Goal: Task Accomplishment & Management: Use online tool/utility

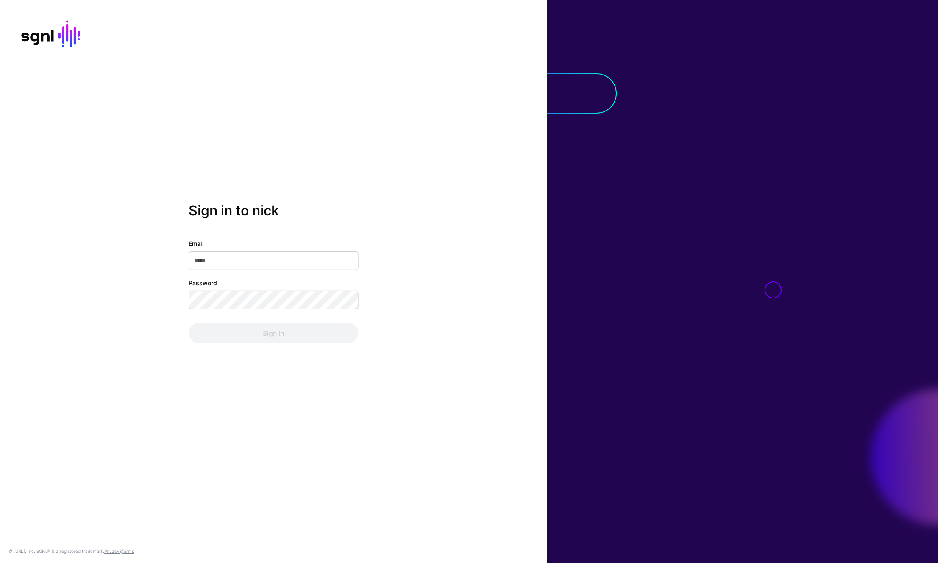
click at [288, 253] on input "Email" at bounding box center [274, 260] width 170 height 19
type input "**********"
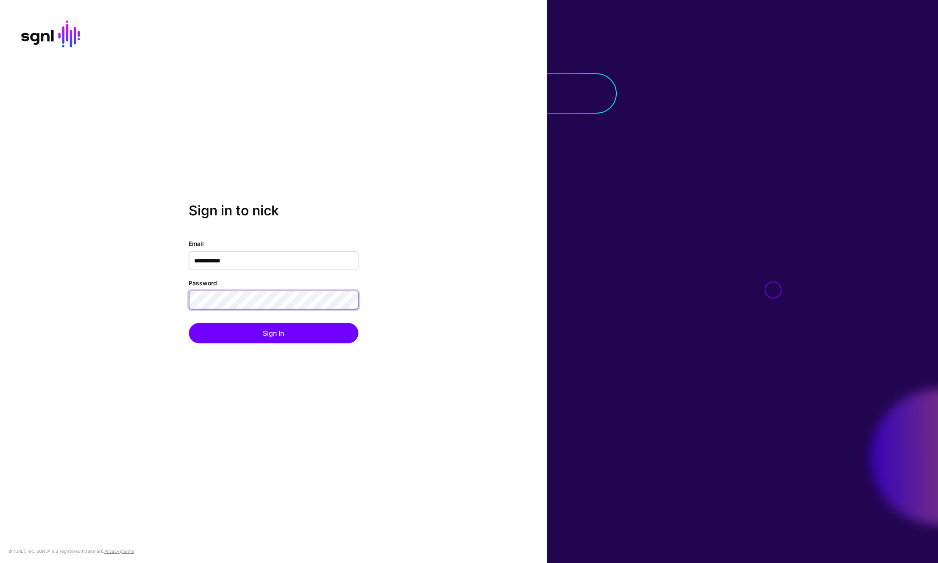
click at [189, 323] on button "Sign In" at bounding box center [274, 333] width 170 height 20
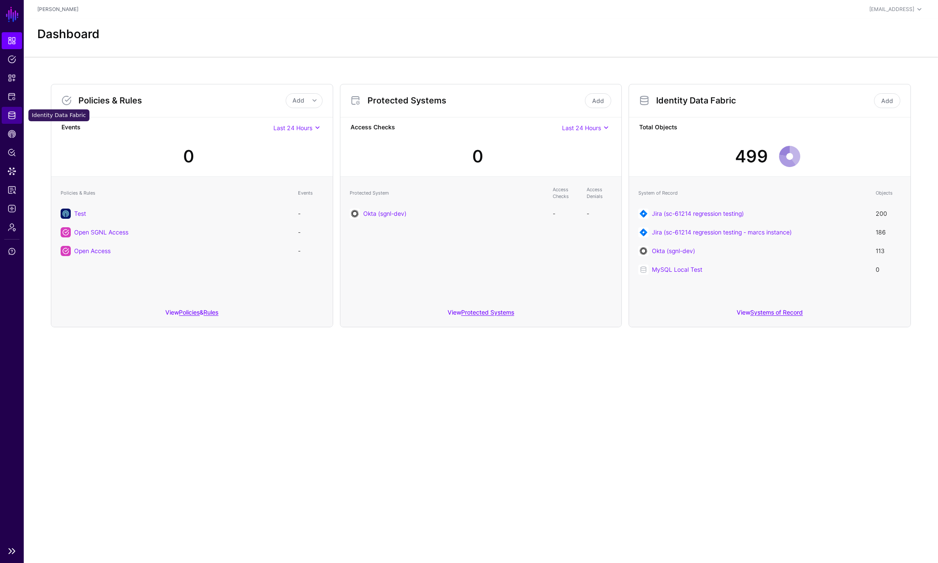
click at [12, 114] on span "Identity Data Fabric" at bounding box center [12, 115] width 8 height 8
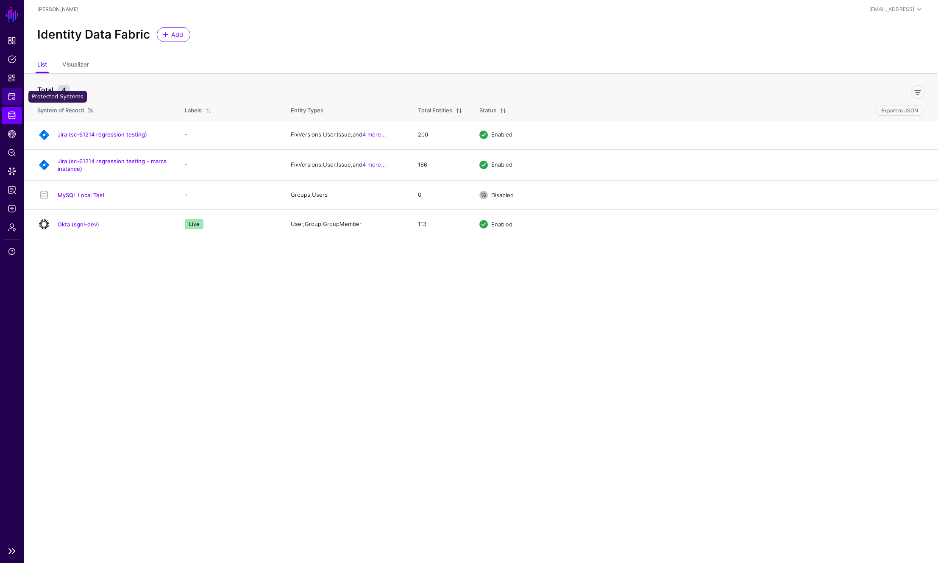
click at [14, 96] on span "Protected Systems" at bounding box center [12, 96] width 8 height 8
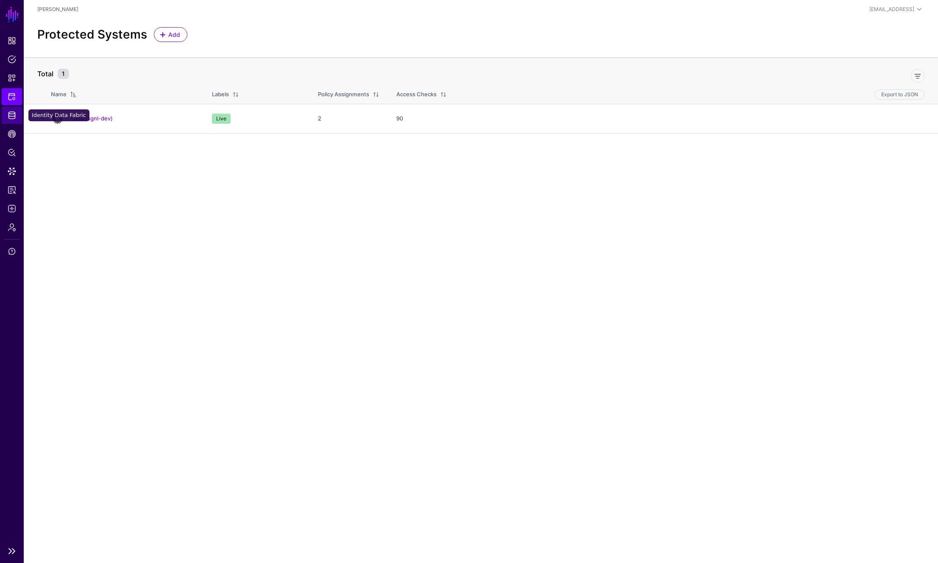
drag, startPoint x: 16, startPoint y: 112, endPoint x: 20, endPoint y: 113, distance: 4.3
click at [16, 112] on span "Identity Data Fabric" at bounding box center [12, 115] width 8 height 8
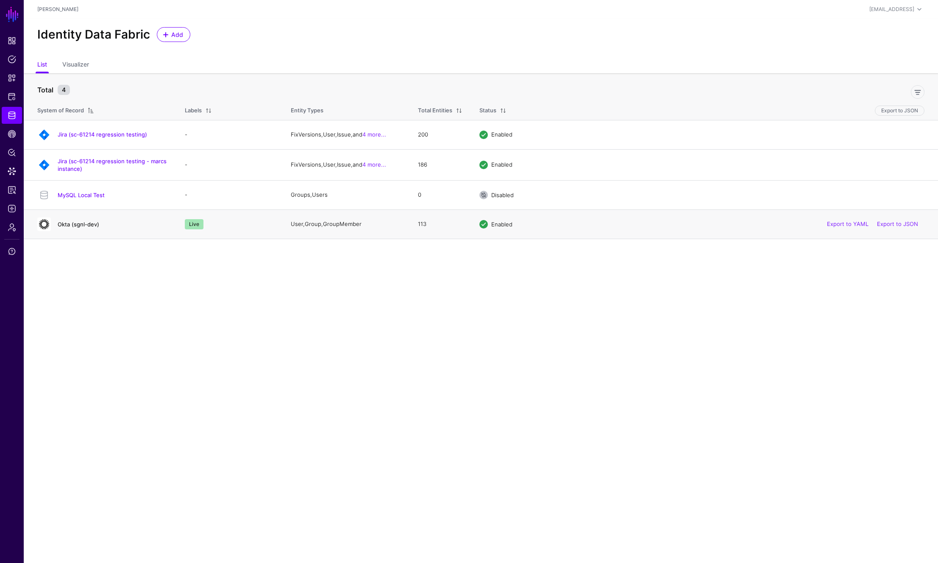
click at [72, 222] on link "Okta (sgnl-dev)" at bounding box center [79, 224] width 42 height 7
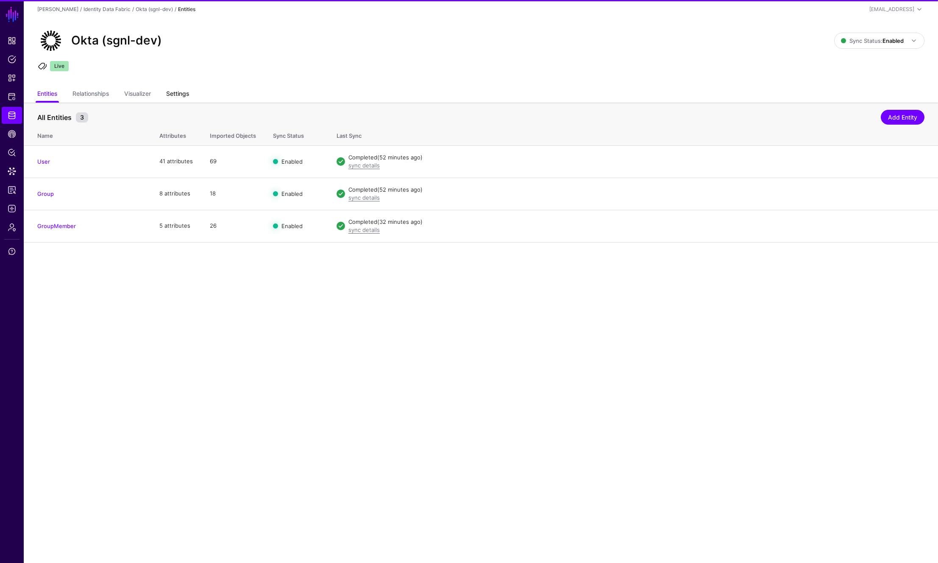
click at [184, 94] on link "Settings" at bounding box center [177, 94] width 23 height 16
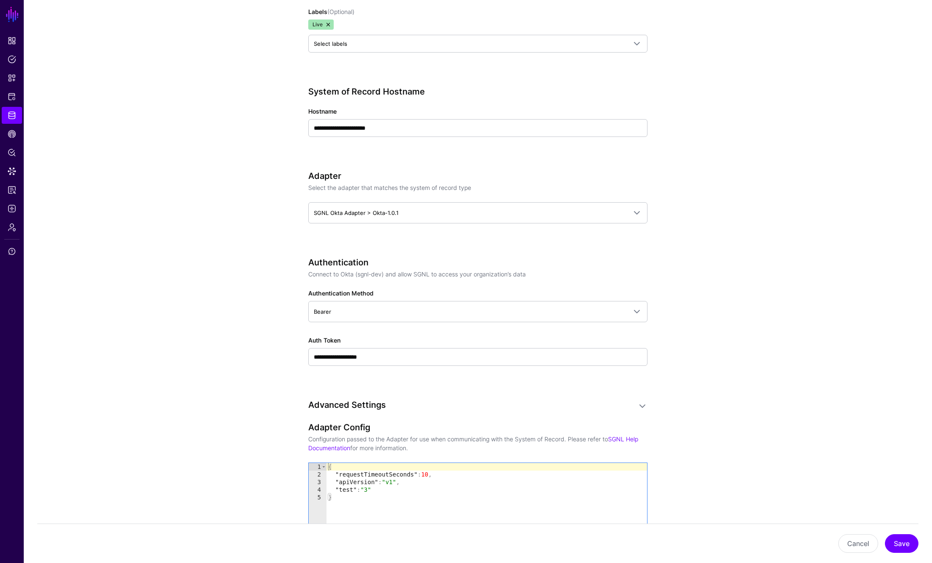
scroll to position [406, 0]
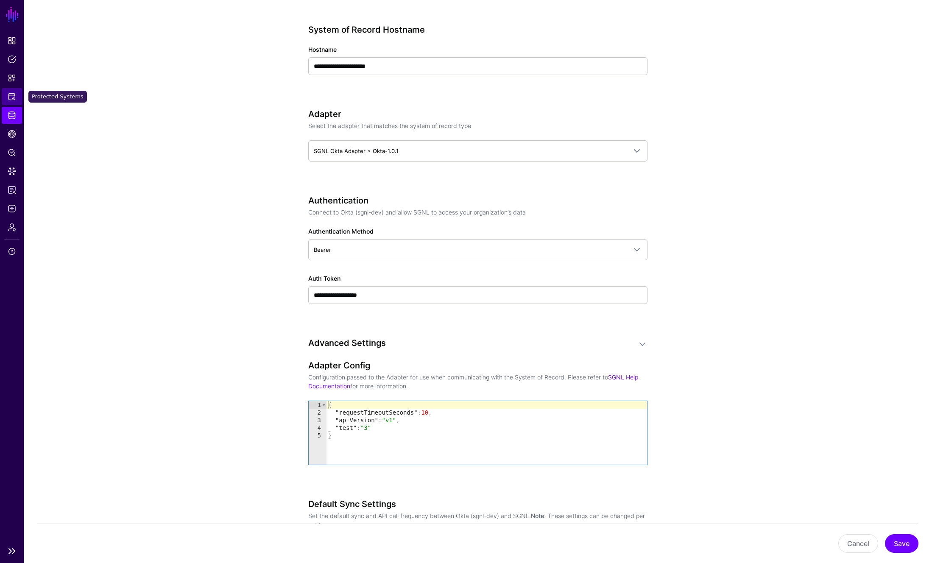
click at [12, 101] on link "Protected Systems" at bounding box center [12, 96] width 20 height 17
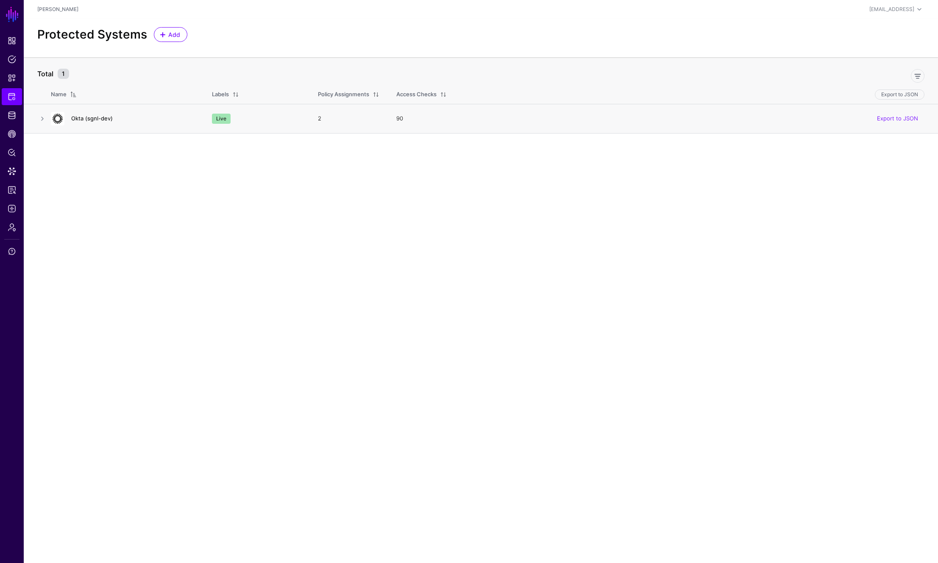
click at [98, 117] on link "Okta (sgnl-dev)" at bounding box center [92, 118] width 42 height 7
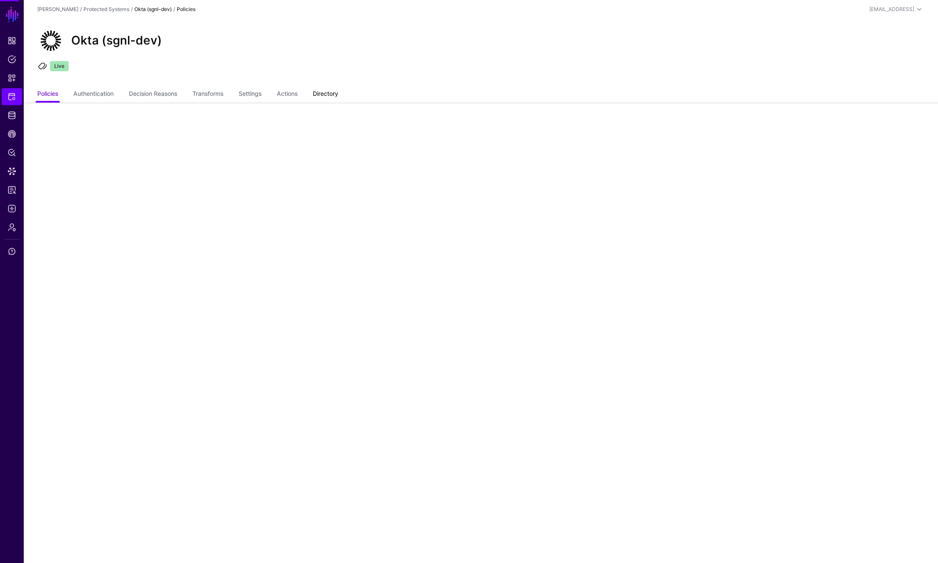
click at [325, 100] on link "Directory" at bounding box center [325, 94] width 25 height 16
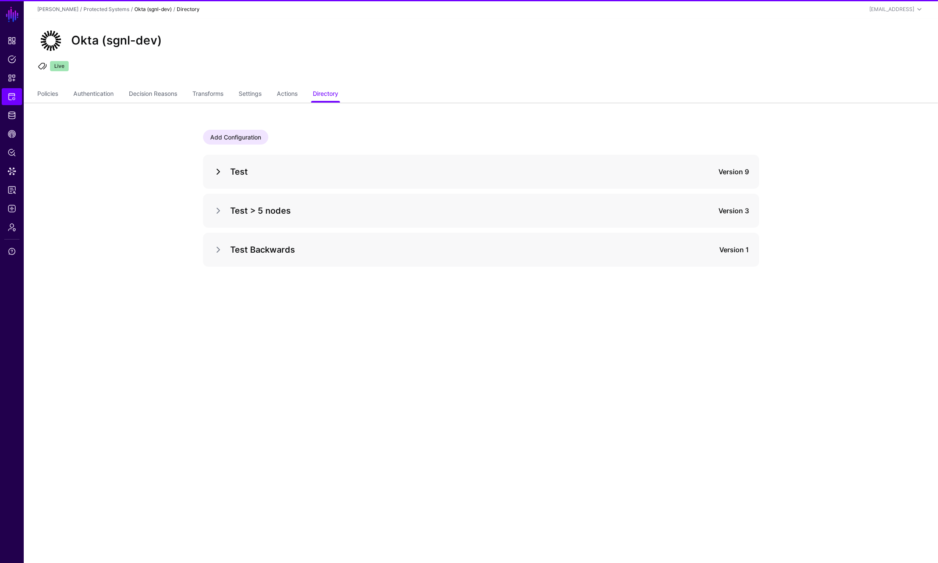
click at [213, 170] on link at bounding box center [218, 172] width 10 height 10
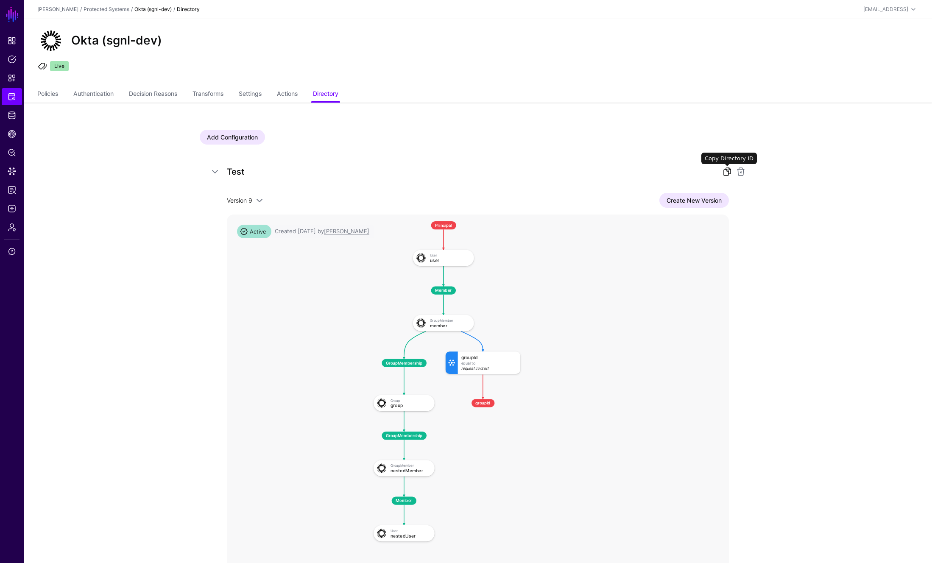
click at [728, 172] on link at bounding box center [727, 172] width 10 height 10
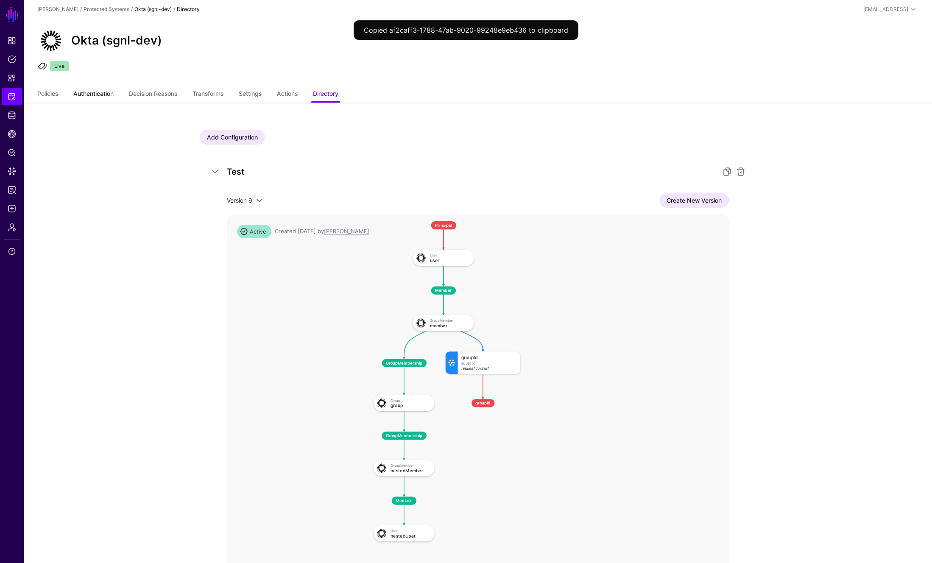
click at [95, 89] on link "Authentication" at bounding box center [93, 94] width 40 height 16
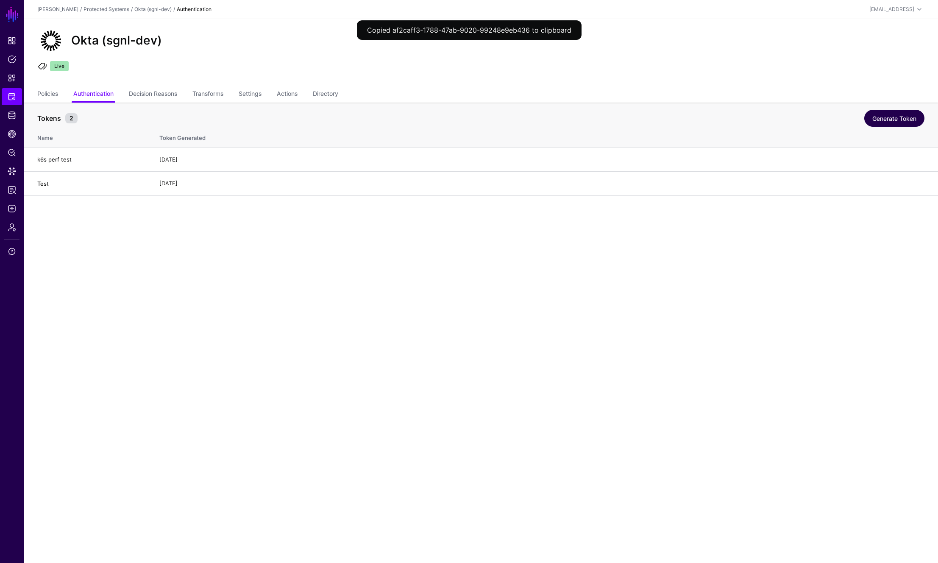
click at [915, 119] on link "Generate Token" at bounding box center [894, 118] width 60 height 17
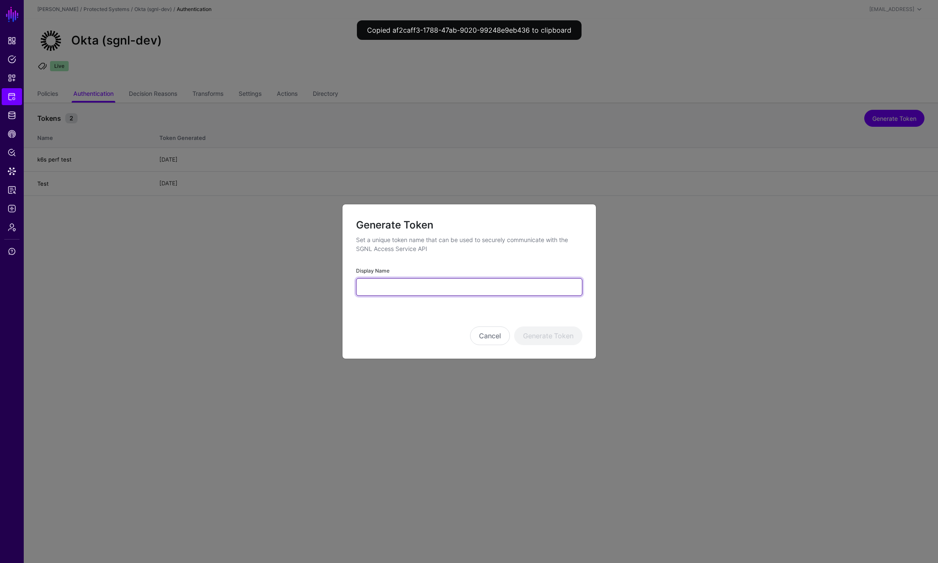
click at [388, 282] on input "Display Name" at bounding box center [469, 287] width 226 height 18
type input "****"
click at [567, 341] on button "Generate Token" at bounding box center [548, 335] width 68 height 19
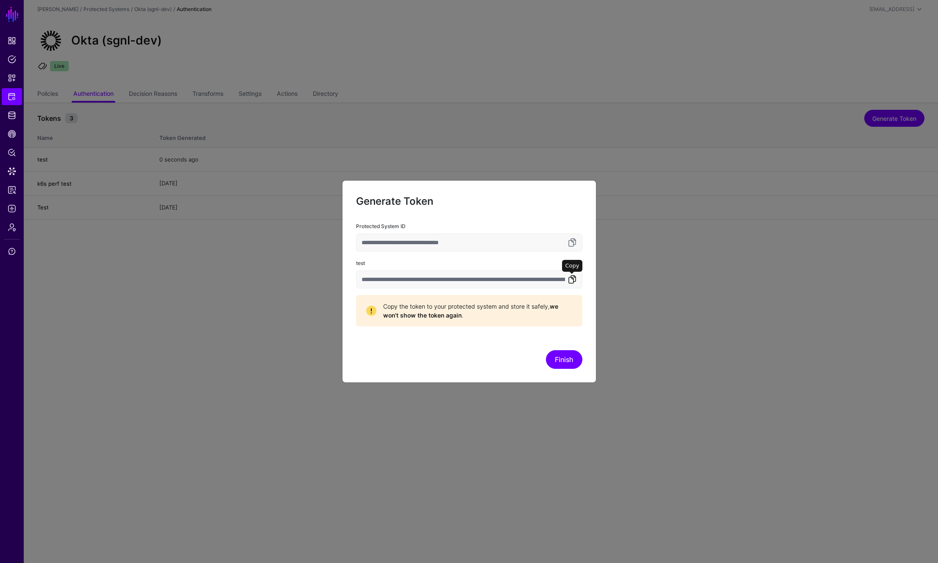
click at [567, 279] on link at bounding box center [572, 279] width 10 height 10
